Goal: Task Accomplishment & Management: Use online tool/utility

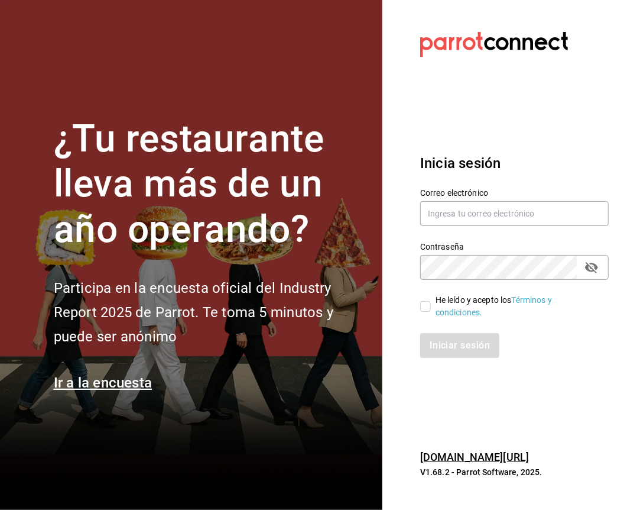
drag, startPoint x: 427, startPoint y: 307, endPoint x: 434, endPoint y: 281, distance: 27.5
click at [426, 307] on input "He leído y acepto los Términos y condiciones." at bounding box center [425, 306] width 11 height 11
checkbox input "true"
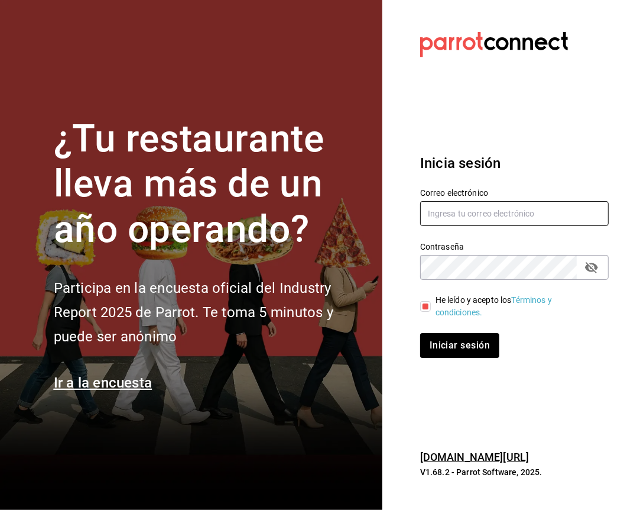
click at [455, 206] on input "text" at bounding box center [514, 213] width 189 height 25
type input "facturacion@zuda.mx"
click at [464, 342] on button "Iniciar sesión" at bounding box center [460, 345] width 80 height 25
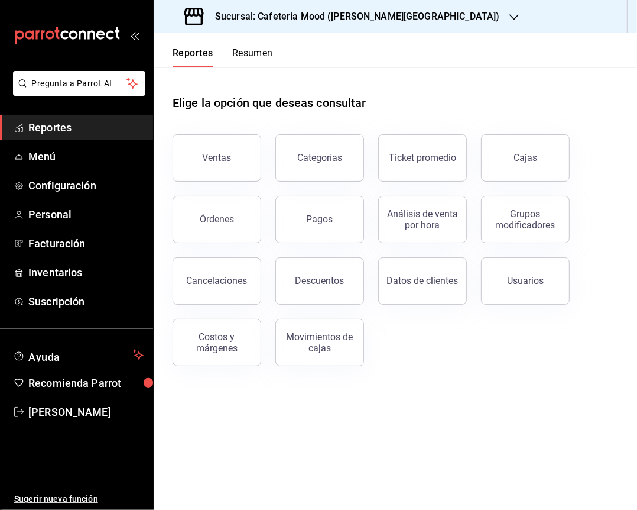
click at [382, 14] on h3 "Sucursal: Cafeteria Mood ([PERSON_NAME][GEOGRAPHIC_DATA])" at bounding box center [353, 16] width 294 height 14
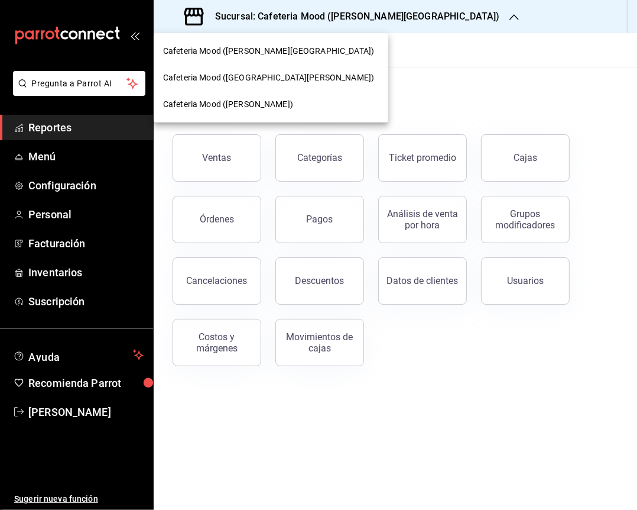
click at [252, 83] on span "Cafeteria Mood ([GEOGRAPHIC_DATA][PERSON_NAME])" at bounding box center [268, 78] width 211 height 12
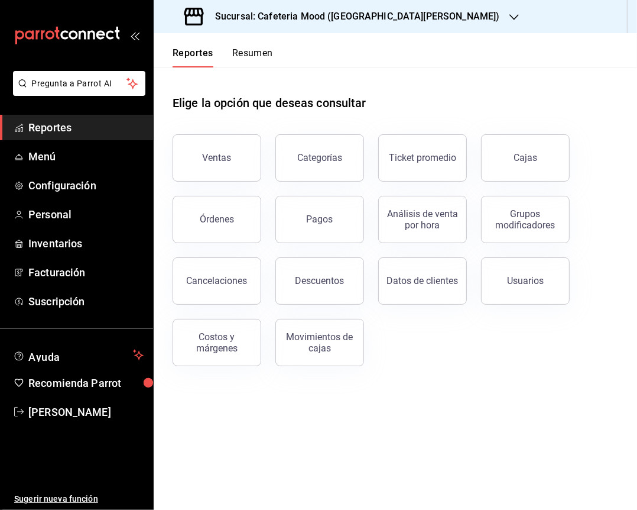
click at [232, 151] on button "Ventas" at bounding box center [217, 157] width 89 height 47
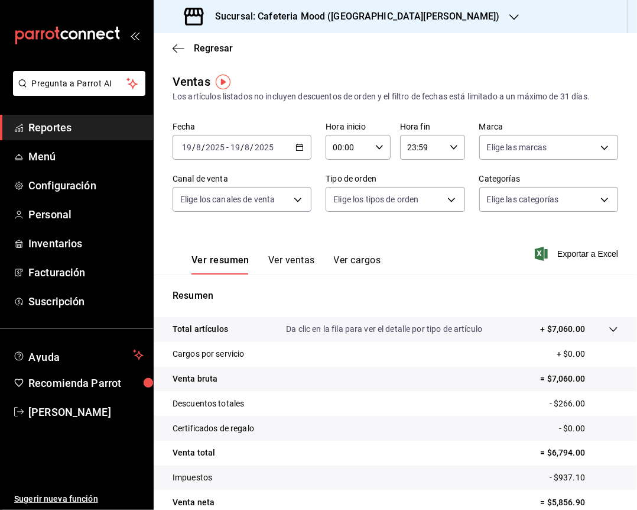
click at [298, 147] on icon "button" at bounding box center [300, 147] width 8 height 8
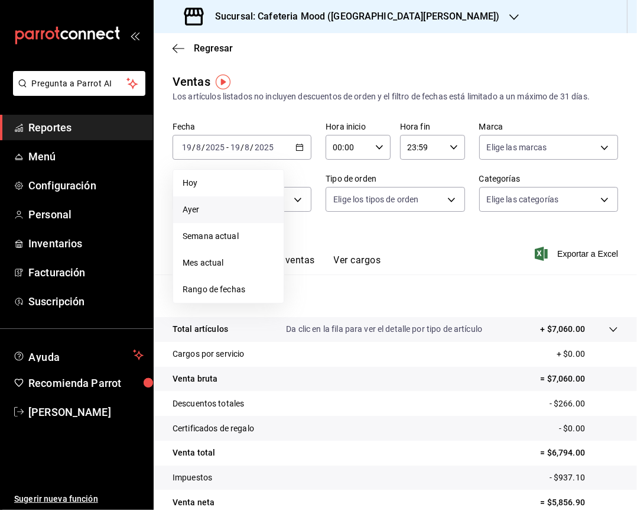
click at [259, 203] on span "Ayer" at bounding box center [229, 209] width 92 height 12
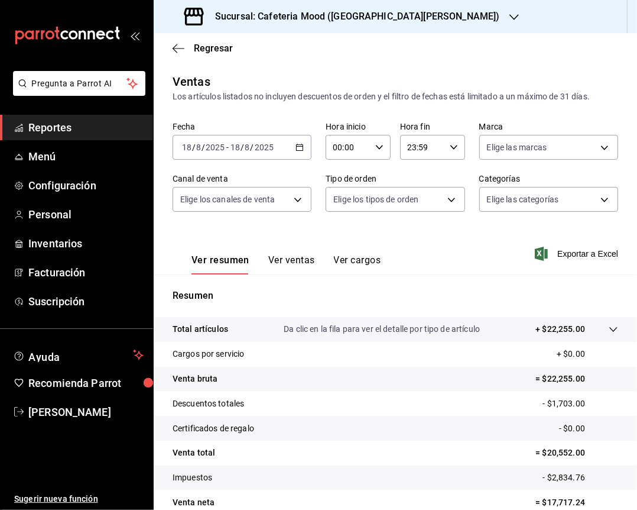
scroll to position [57, 0]
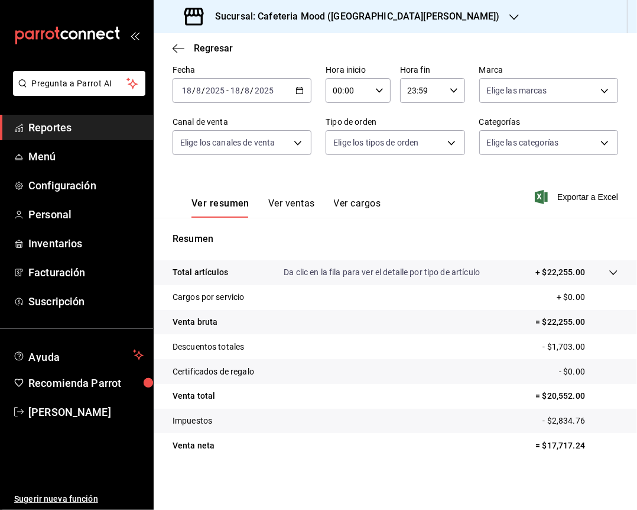
click at [566, 452] on tr "Venta neta = $17,717.24" at bounding box center [396, 445] width 484 height 25
click at [565, 452] on tr "Venta neta = $17,717.24" at bounding box center [396, 445] width 484 height 25
copy p "17,717.24"
click at [364, 14] on h3 "Sucursal: Cafeteria Mood ([GEOGRAPHIC_DATA][PERSON_NAME])" at bounding box center [353, 16] width 294 height 14
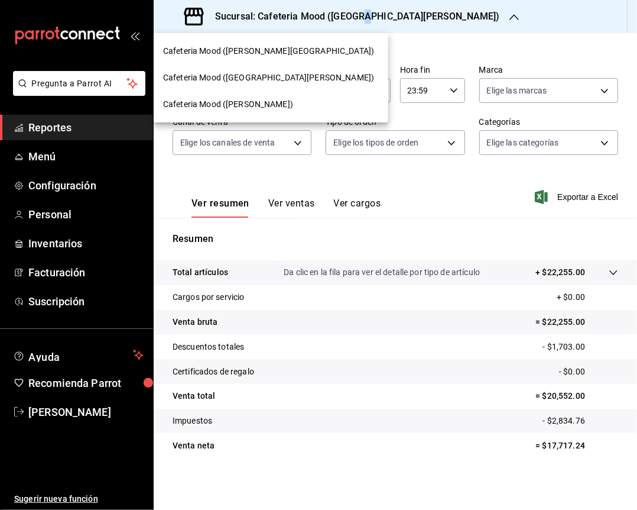
click at [284, 51] on div "Cafeteria Mood ([PERSON_NAME][GEOGRAPHIC_DATA])" at bounding box center [271, 51] width 216 height 12
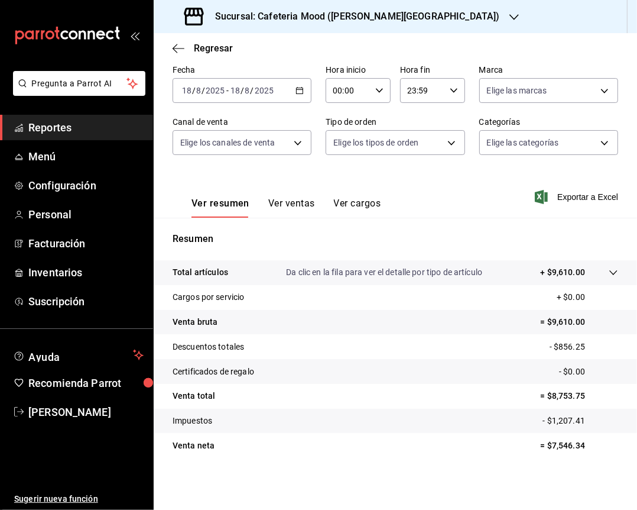
scroll to position [57, 0]
click at [553, 439] on p "= $7,546.34" at bounding box center [579, 445] width 77 height 12
copy p "7,546.34"
click at [353, 21] on h3 "Sucursal: Cafeteria Mood ([PERSON_NAME][GEOGRAPHIC_DATA])" at bounding box center [353, 16] width 294 height 14
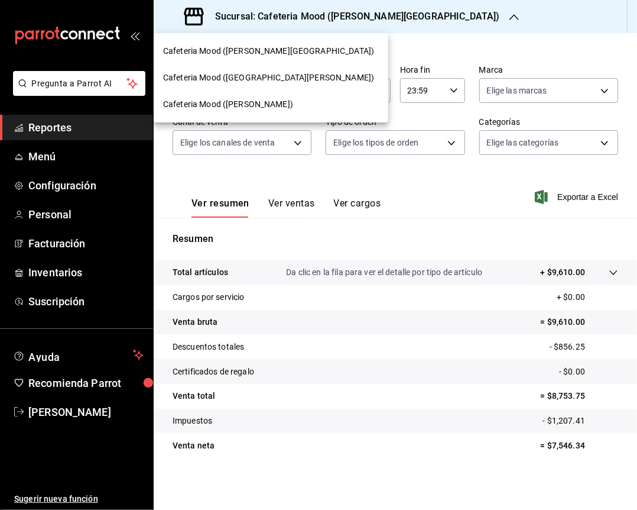
click at [219, 93] on div "Cafeteria Mood ([PERSON_NAME])" at bounding box center [271, 104] width 235 height 27
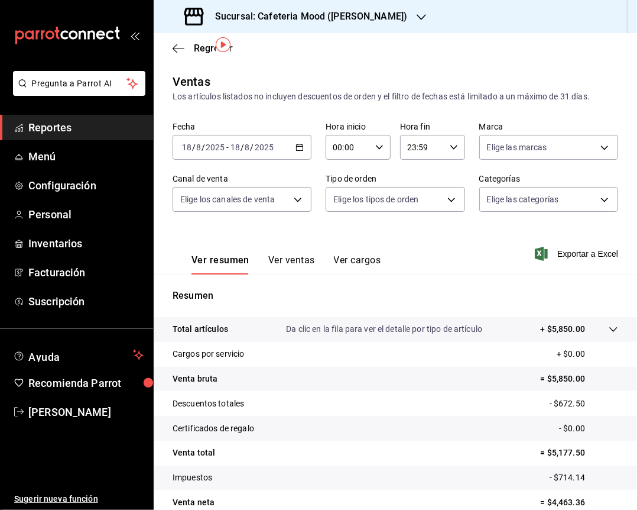
scroll to position [57, 0]
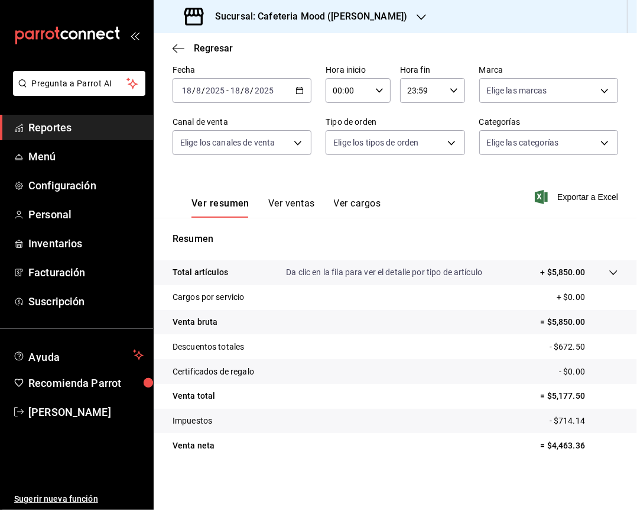
click at [558, 443] on p "= $4,463.36" at bounding box center [579, 445] width 77 height 12
copy p "4,463.36"
